Goal: Information Seeking & Learning: Learn about a topic

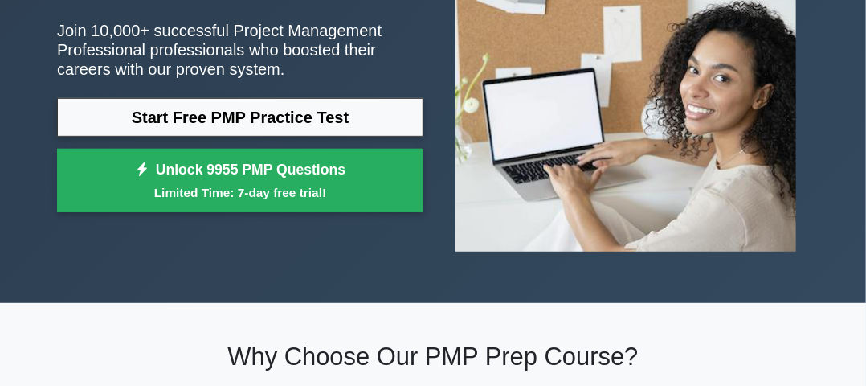
scroll to position [257, 0]
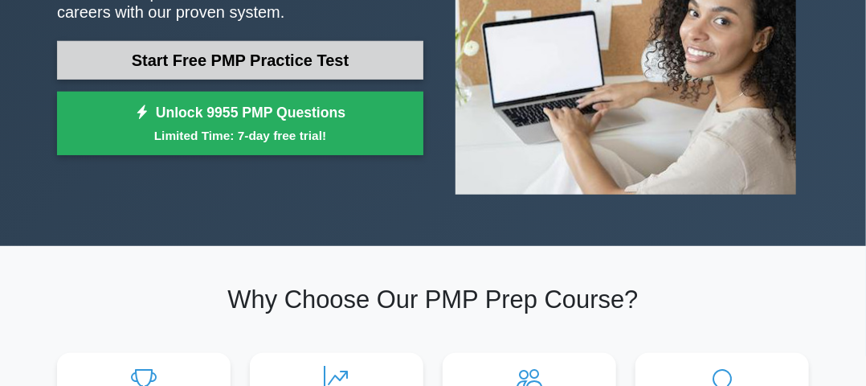
click at [277, 60] on link "Start Free PMP Practice Test" at bounding box center [240, 60] width 366 height 39
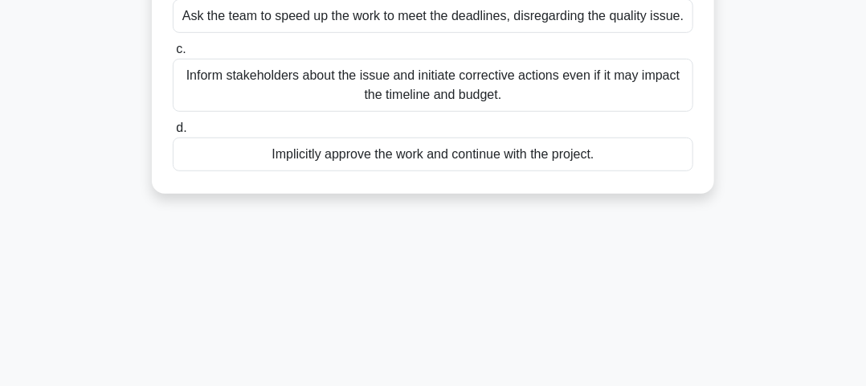
scroll to position [289, 0]
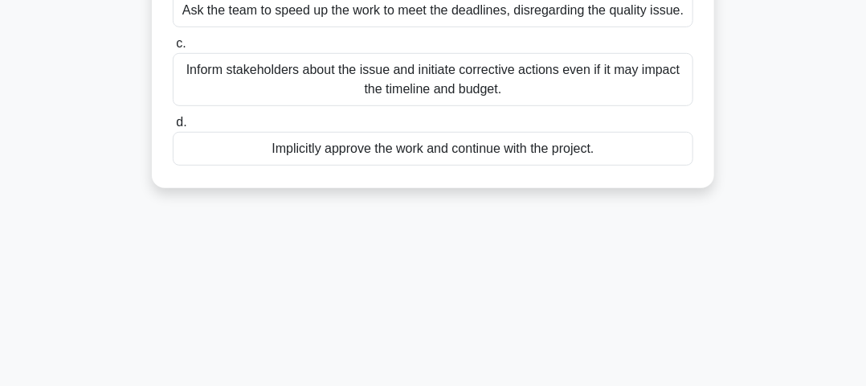
click at [402, 69] on div "Inform stakeholders about the issue and initiate corrective actions even if it …" at bounding box center [433, 79] width 521 height 53
click at [173, 49] on input "c. Inform stakeholders about the issue and initiate corrective actions even if …" at bounding box center [173, 44] width 0 height 10
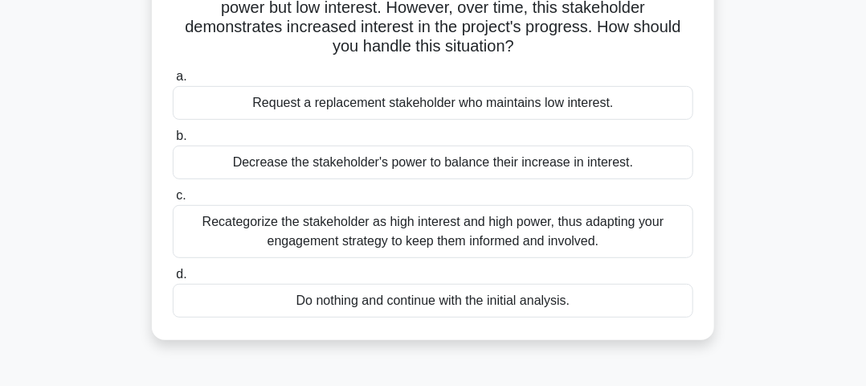
scroll to position [64, 0]
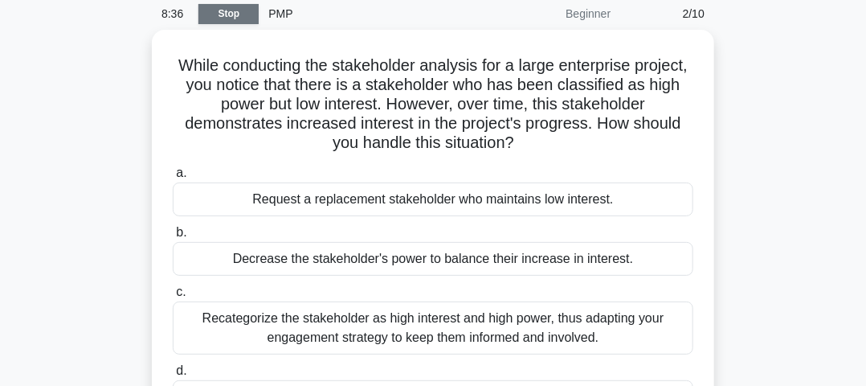
click at [220, 15] on link "Stop" at bounding box center [228, 14] width 60 height 20
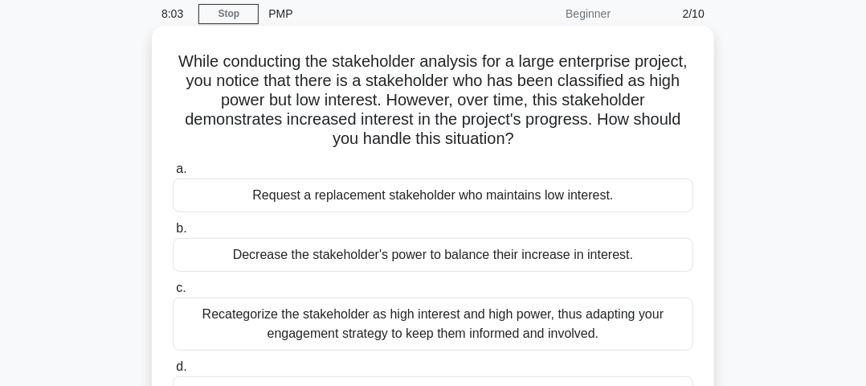
click at [324, 297] on div "Recategorize the stakeholder as high interest and high power, thus adapting you…" at bounding box center [433, 323] width 521 height 53
click at [173, 283] on input "c. Recategorize the stakeholder as high interest and high power, thus adapting …" at bounding box center [173, 288] width 0 height 10
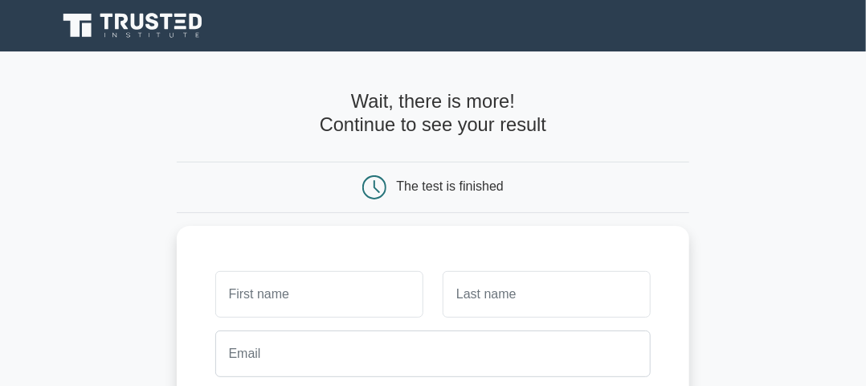
click at [466, 186] on div "The test is finished" at bounding box center [450, 186] width 107 height 14
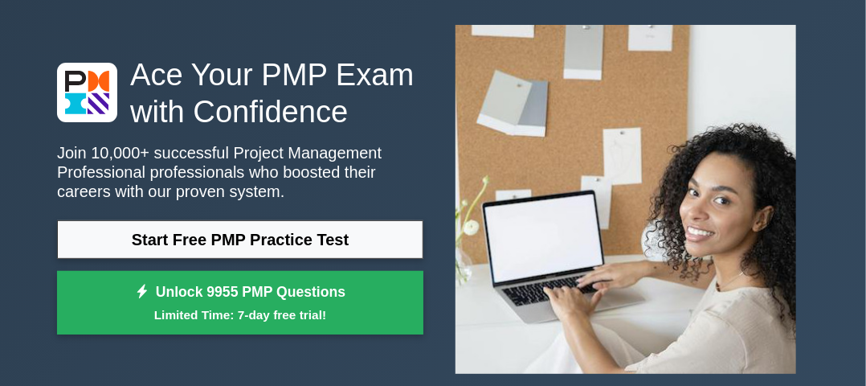
scroll to position [129, 0]
